Goal: Communication & Community: Answer question/provide support

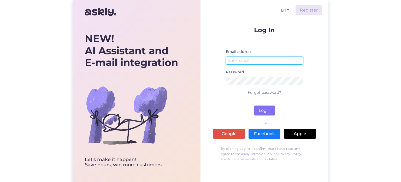
type input "[EMAIL_ADDRESS][DOMAIN_NAME]"
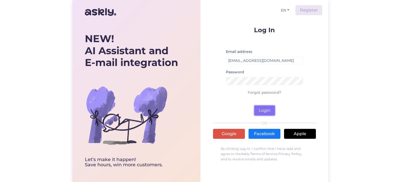
click at [270, 110] on button "Login" at bounding box center [264, 110] width 21 height 10
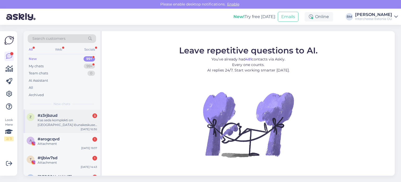
click at [71, 118] on div "Kas seda komplekti on [GEOGRAPHIC_DATA] lõunakeskuses saada?" at bounding box center [68, 122] width 60 height 9
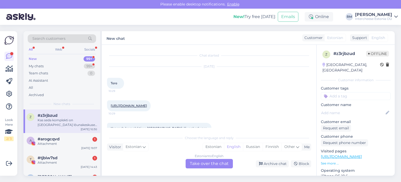
scroll to position [11, 0]
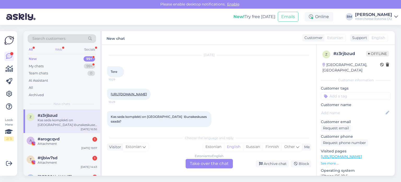
click at [59, 50] on div "Web" at bounding box center [58, 49] width 9 height 7
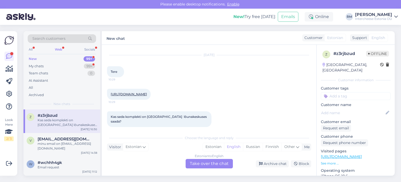
click at [207, 162] on div "Estonian to English Take over the chat" at bounding box center [209, 163] width 47 height 9
click textarea
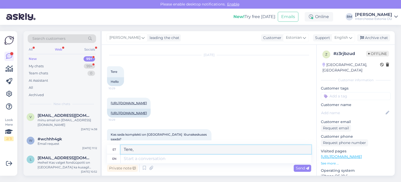
scroll to position [26, 0]
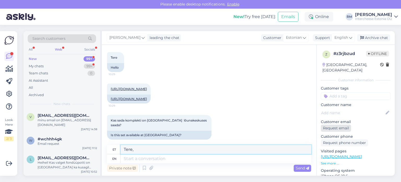
type textarea "Tere,"
click at [337, 124] on div "Request email" at bounding box center [336, 127] width 30 height 7
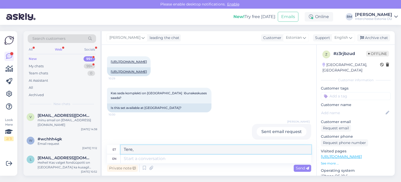
drag, startPoint x: 141, startPoint y: 148, endPoint x: 119, endPoint y: 147, distance: 22.5
click at [119, 147] on div "et Tere," at bounding box center [209, 149] width 204 height 9
click at [59, 48] on div "Web" at bounding box center [58, 49] width 9 height 7
click at [33, 49] on div "All" at bounding box center [31, 49] width 6 height 7
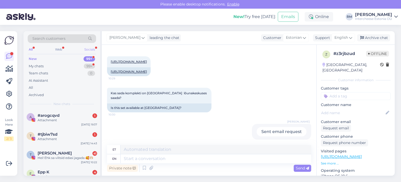
click at [85, 48] on div "Socials" at bounding box center [89, 49] width 13 height 7
click at [34, 49] on div "All Web Socials" at bounding box center [62, 50] width 68 height 8
click at [31, 48] on div "All" at bounding box center [31, 49] width 6 height 7
click at [52, 66] on div "My chats 99+" at bounding box center [62, 65] width 68 height 7
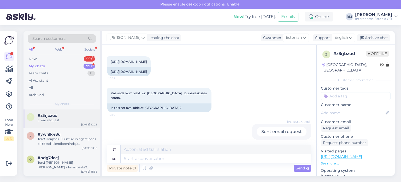
click at [73, 116] on div "#z3rjbzud" at bounding box center [68, 115] width 60 height 5
click at [131, 148] on textarea at bounding box center [216, 149] width 191 height 9
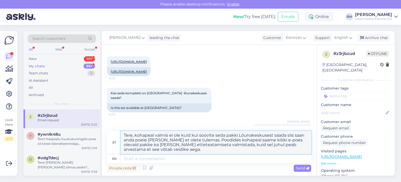
click at [200, 139] on textarea "Tere, kohapeal valmis ei ole kuid kui soovite seda pakki Lõunakeskusest saada s…" at bounding box center [216, 142] width 191 height 23
click at [303, 150] on textarea "Tere, kohapeal valmis ei ole kuid kui soovite seda pakki Lõunakeskusest saada s…" at bounding box center [216, 142] width 191 height 23
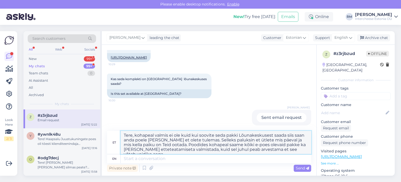
click at [285, 135] on textarea "Tere, kohapeal valmis ei ole kuid kui soovite seda pakki Lõunakeskusest saada s…" at bounding box center [216, 142] width 191 height 23
click at [190, 141] on textarea "Tere, kohapeal valmis ei ole kuid kui soovite seda pakki Lõunakeskusest osta si…" at bounding box center [216, 142] width 191 height 23
click at [230, 140] on textarea "Tere, kohapeal valmis ei ole kuid kui soovite seda pakki Lõunakeskusest osta si…" at bounding box center [216, 142] width 191 height 23
click at [163, 143] on textarea "Tere, kohapeal valmis ei ole kuid kui soovite seda pakki Lõunakeskusest osta si…" at bounding box center [216, 142] width 191 height 23
click at [168, 145] on textarea "Tere, kohapeal valmis ei ole kuid kui soovite seda pakki Lõunakeskusest osta si…" at bounding box center [216, 142] width 191 height 23
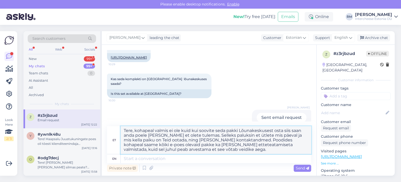
click at [171, 146] on textarea "Tere, kohapeal valmis ei ole kuid kui soovite seda pakki Lõunakeskusest osta si…" at bounding box center [216, 140] width 191 height 28
click at [179, 150] on textarea "Tere, kohapeal valmis ei ole kuid kui soovite seda pakki Lõunakeskusest osta si…" at bounding box center [216, 140] width 191 height 28
type textarea "Tere, kohapeal valmis ei ole kuid kui soovite seda pakki Lõunakeskusest osta si…"
click at [305, 170] on span "Send" at bounding box center [302, 167] width 13 height 5
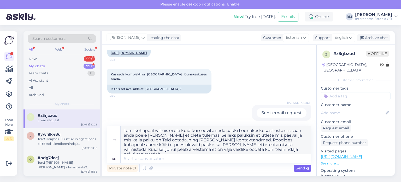
click at [300, 166] on span "Send" at bounding box center [302, 167] width 13 height 5
drag, startPoint x: 240, startPoint y: 149, endPoint x: 113, endPoint y: 92, distance: 139.0
click at [113, 92] on div "Chat started [DATE] Tere 10:29 Hello [URL][DOMAIN_NAME] 10:29 [URL][DOMAIN_NAME…" at bounding box center [209, 110] width 215 height 131
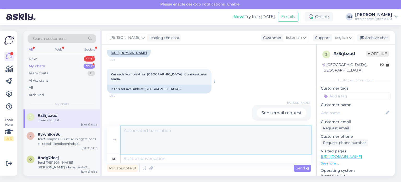
scroll to position [53, 0]
